Goal: Navigation & Orientation: Go to known website

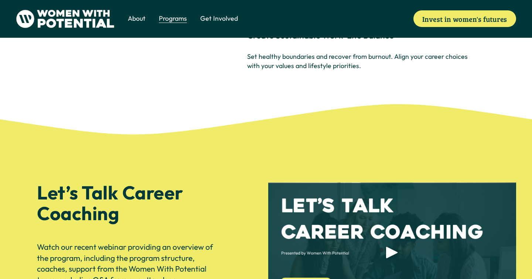
scroll to position [1518, 0]
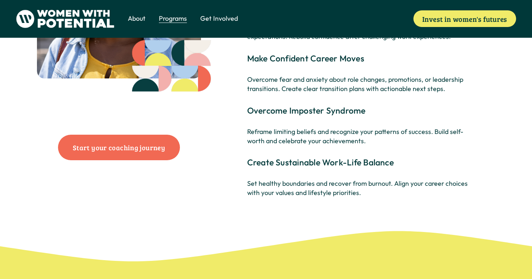
click at [75, 13] on img at bounding box center [65, 19] width 99 height 18
